Goal: Task Accomplishment & Management: Use online tool/utility

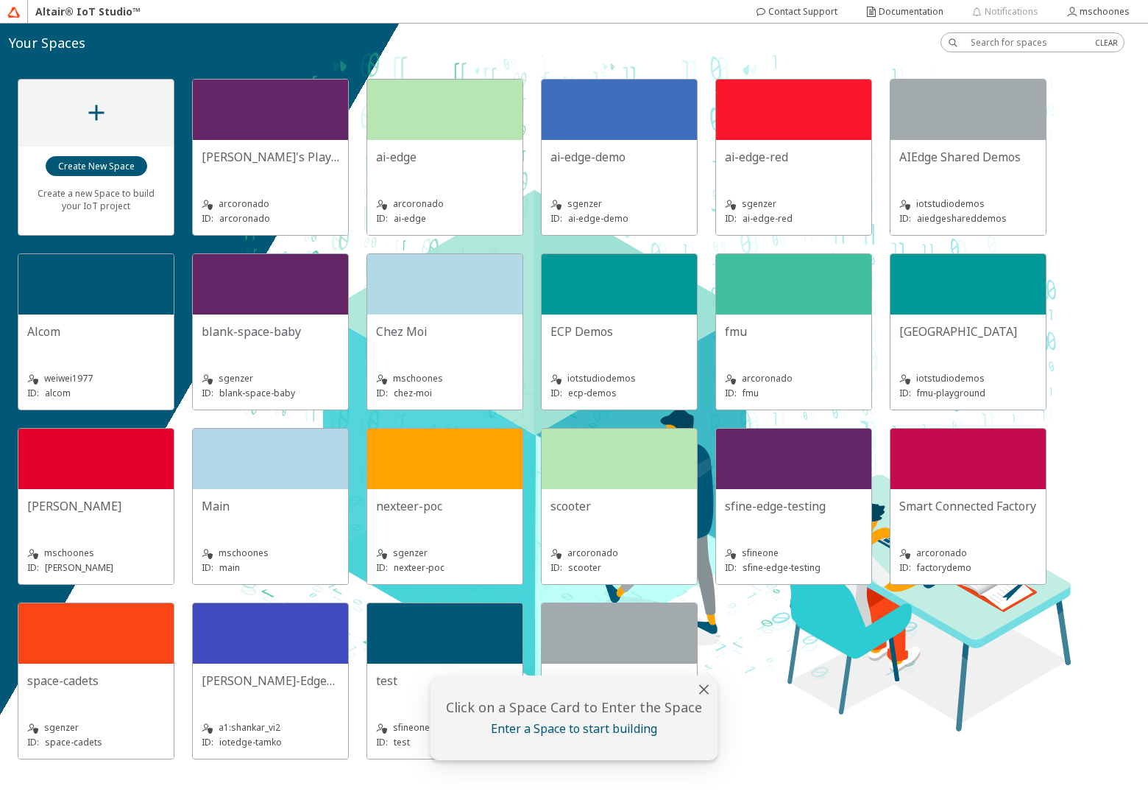
click at [638, 348] on div "ECP Demos" at bounding box center [620, 337] width 138 height 29
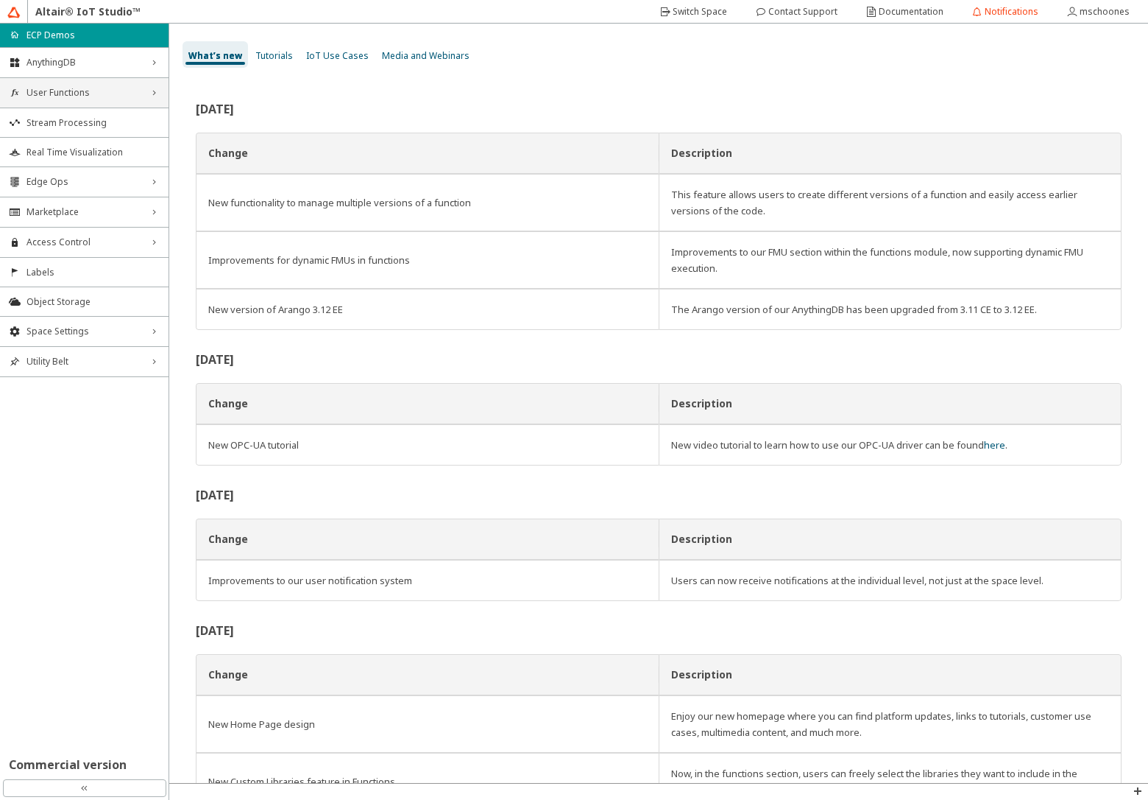
click at [58, 93] on span "User Functions" at bounding box center [85, 93] width 116 height 12
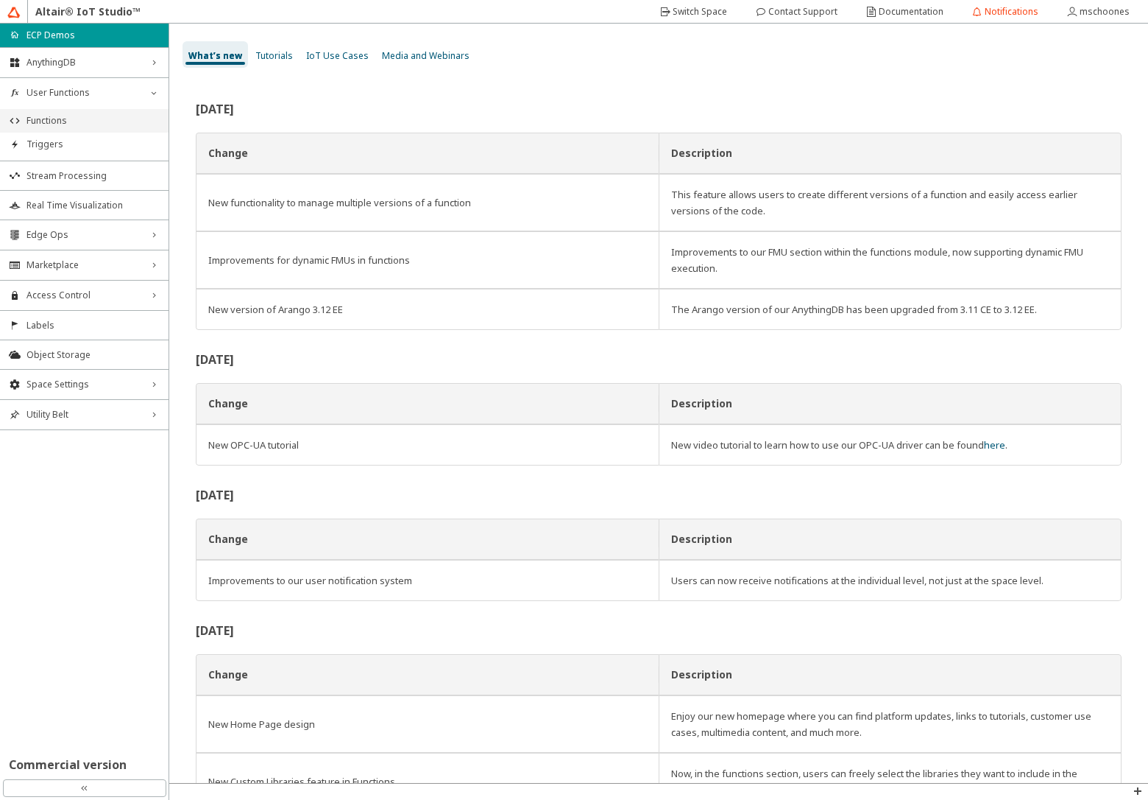
click at [60, 121] on span "Functions" at bounding box center [93, 121] width 133 height 12
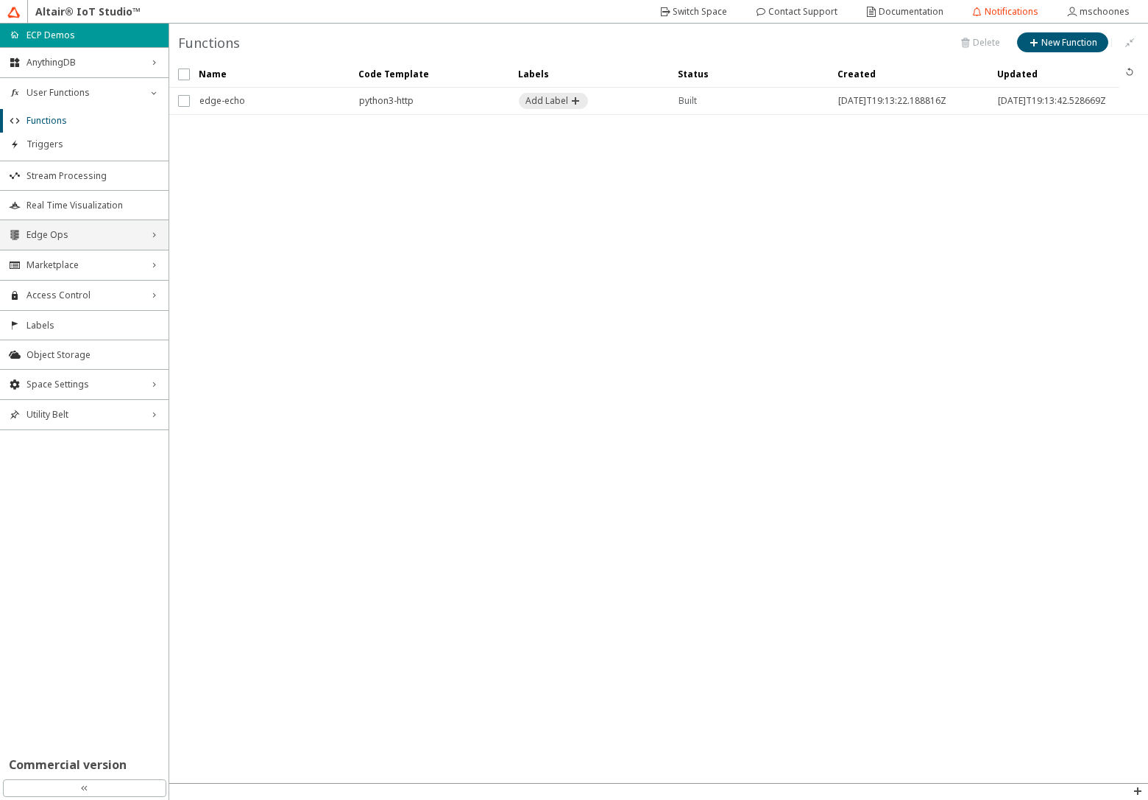
click at [56, 236] on span "Edge Ops" at bounding box center [85, 235] width 116 height 12
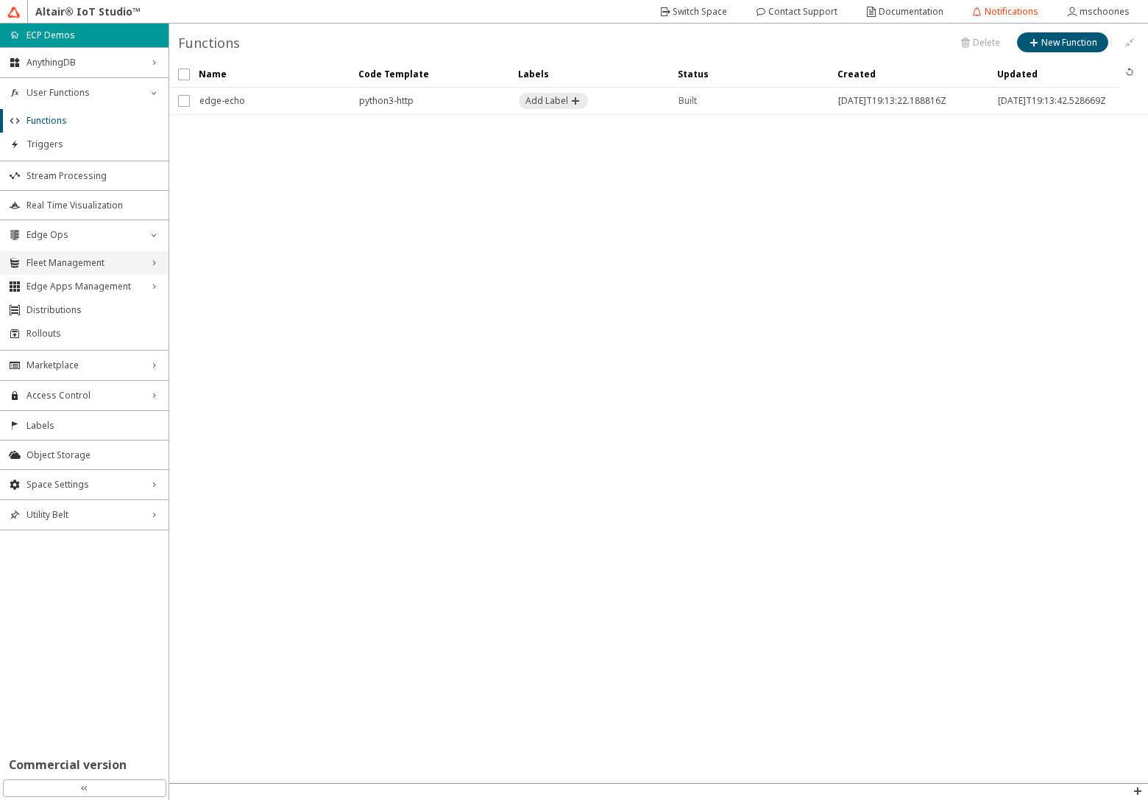
click at [54, 257] on span "Fleet Management" at bounding box center [85, 263] width 116 height 12
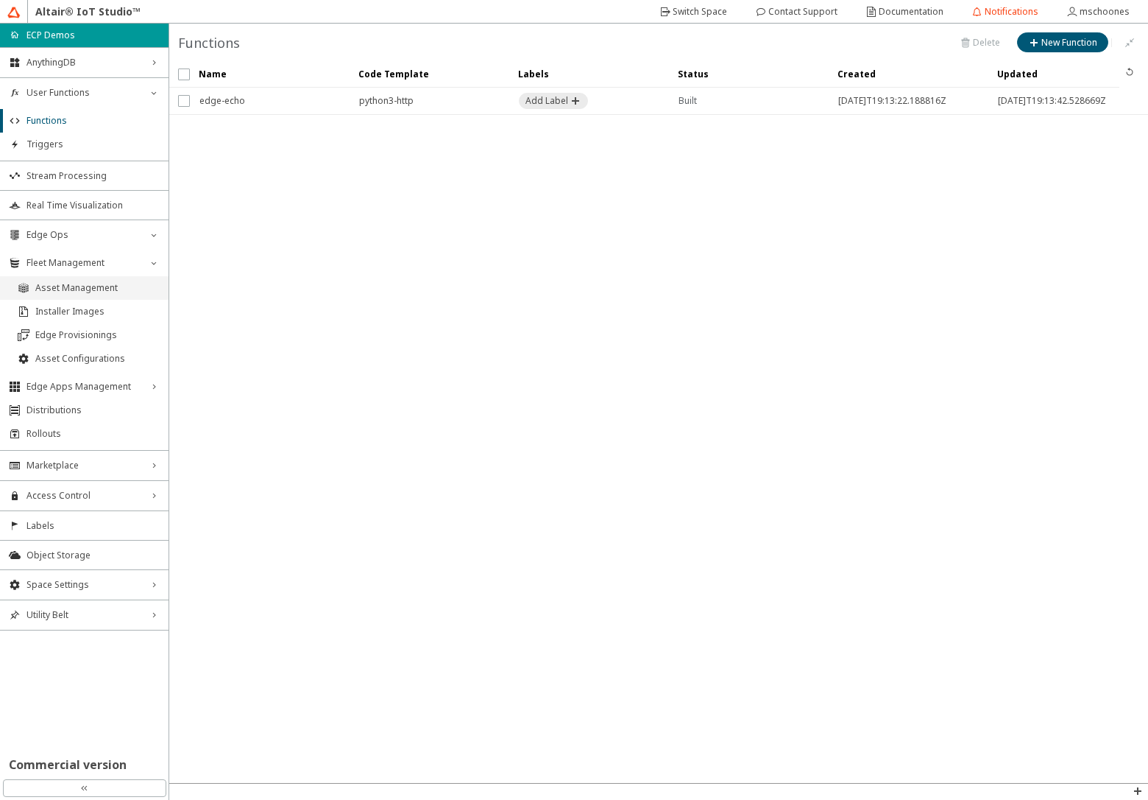
click at [53, 284] on span "Asset Management" at bounding box center [97, 288] width 124 height 12
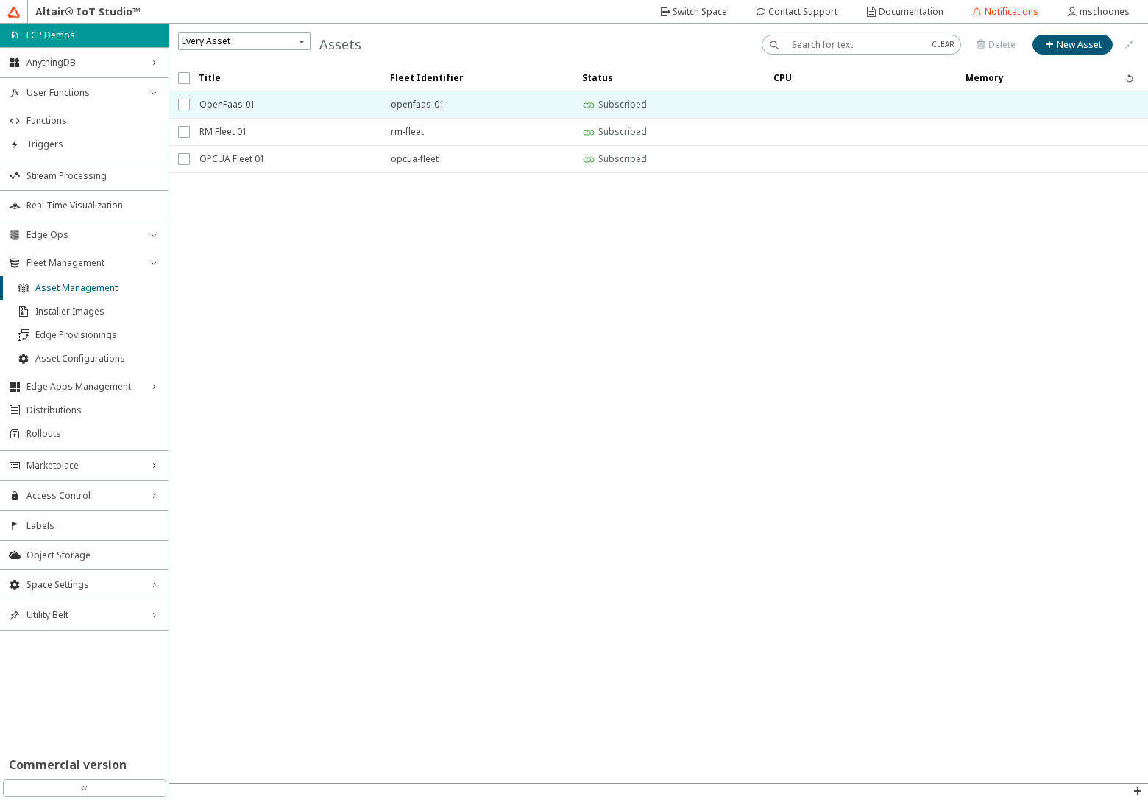
click at [255, 109] on span "OpenFaas 01" at bounding box center [286, 104] width 172 height 27
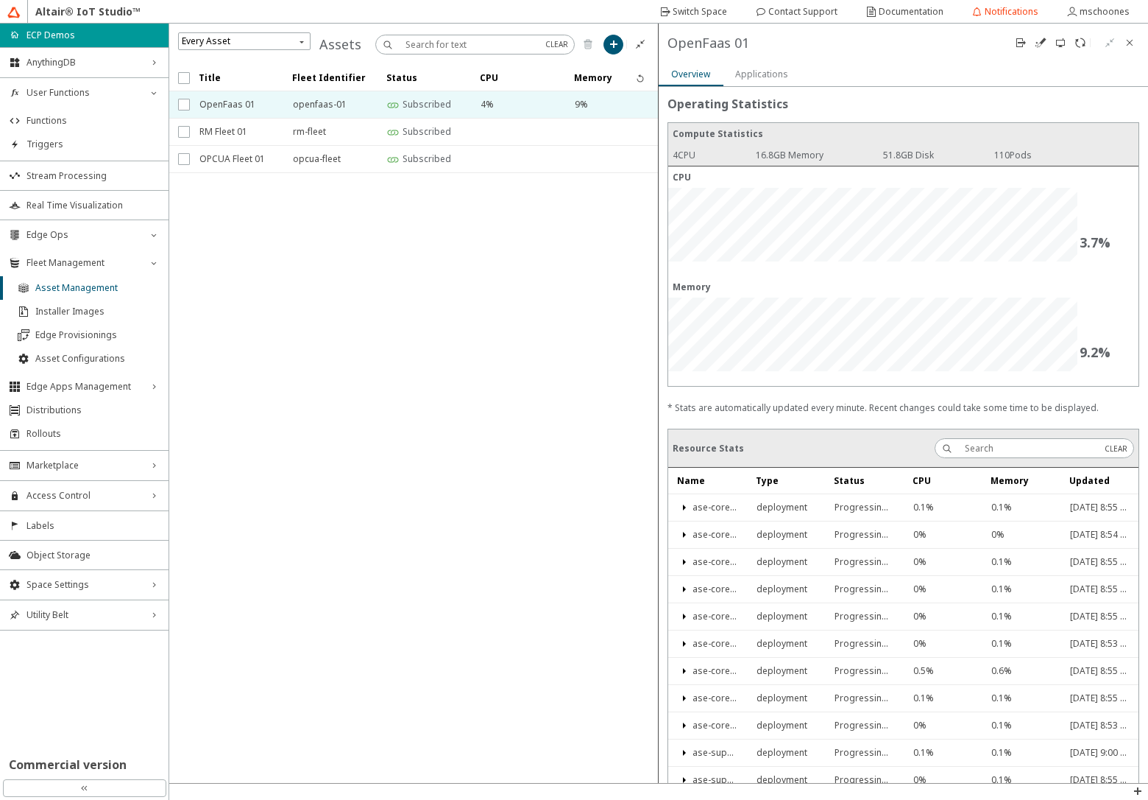
click at [0, 0] on slot "Applications" at bounding box center [0, 0] width 0 height 0
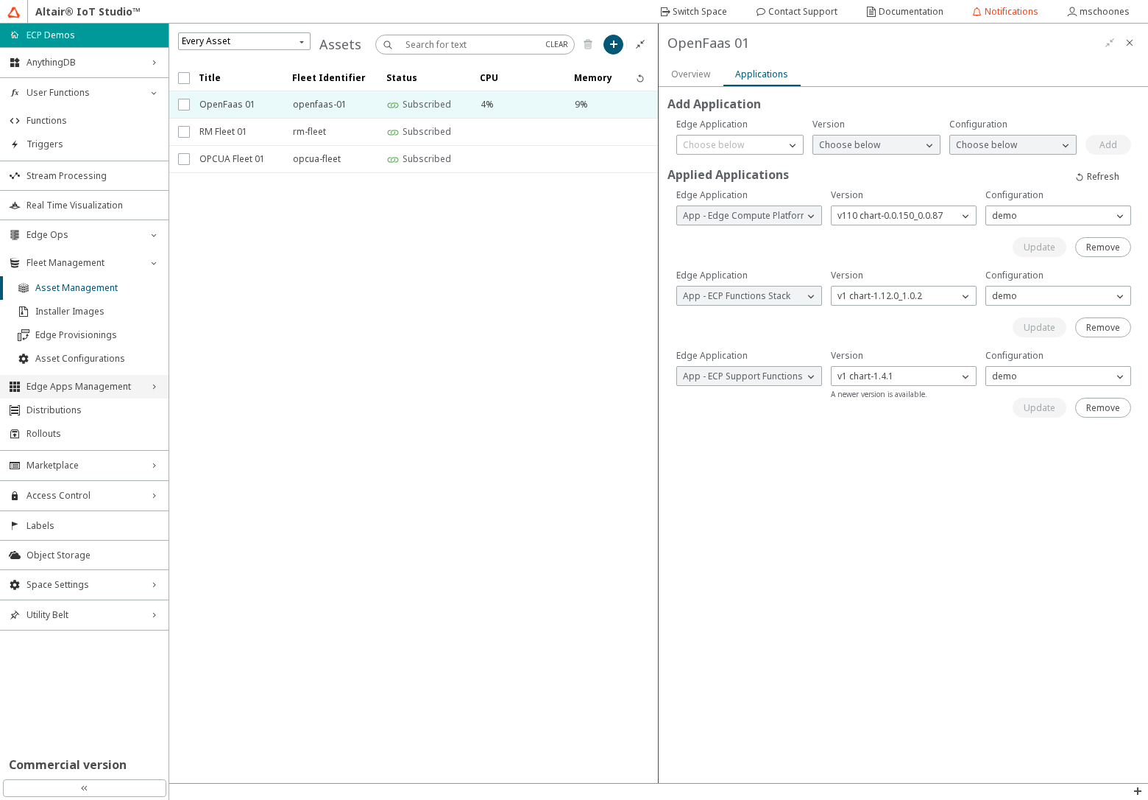
click at [55, 387] on span "Edge Apps Management" at bounding box center [85, 387] width 116 height 12
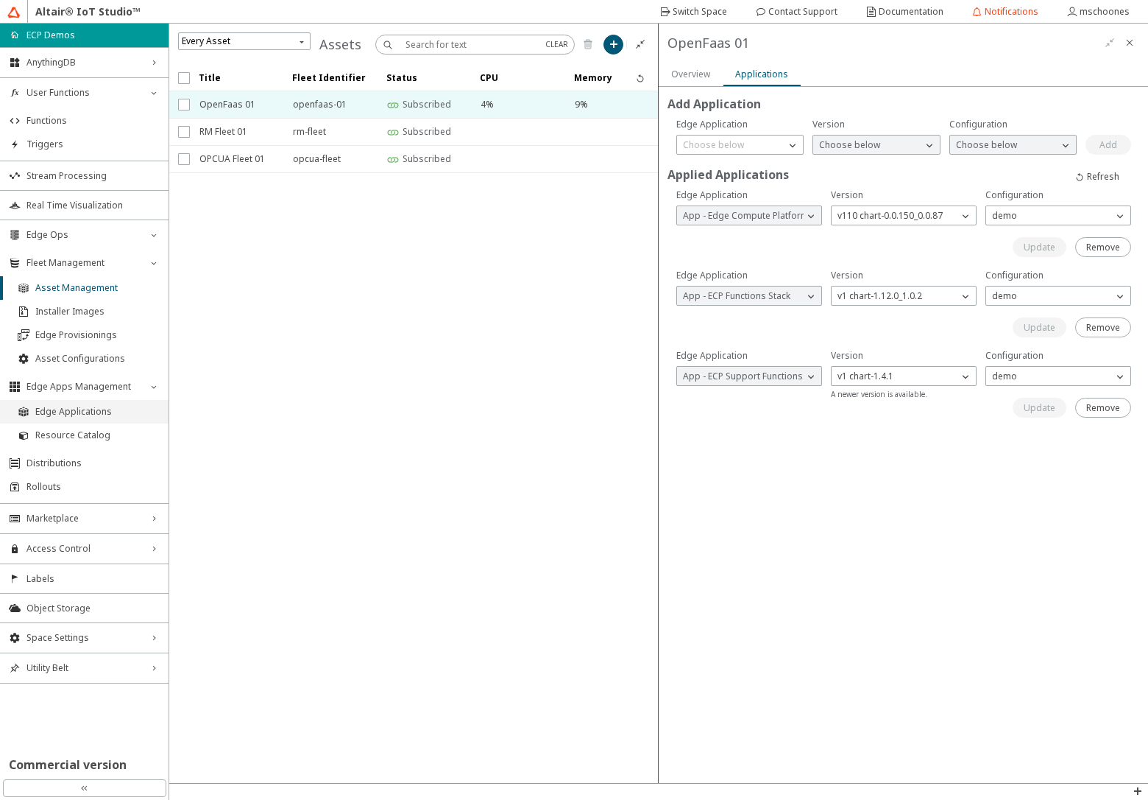
click at [57, 412] on span "Edge Applications" at bounding box center [97, 412] width 124 height 12
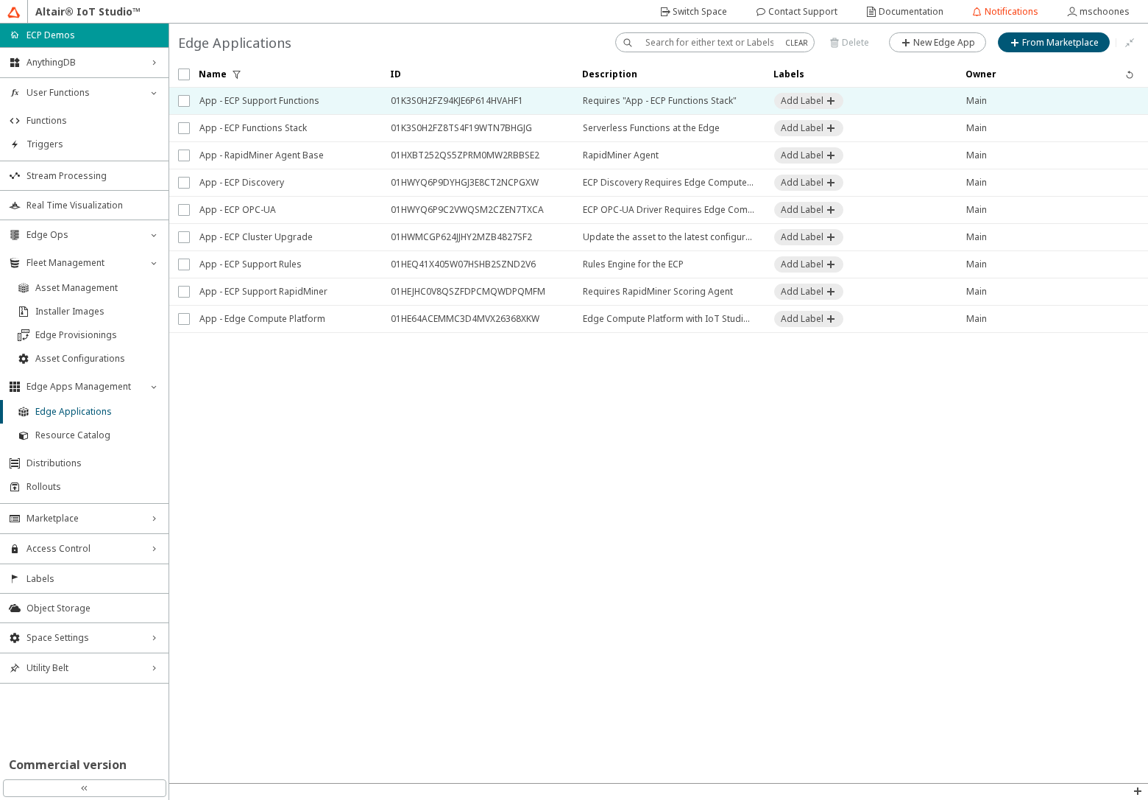
click at [311, 101] on span "App - ECP Support Functions" at bounding box center [286, 101] width 172 height 27
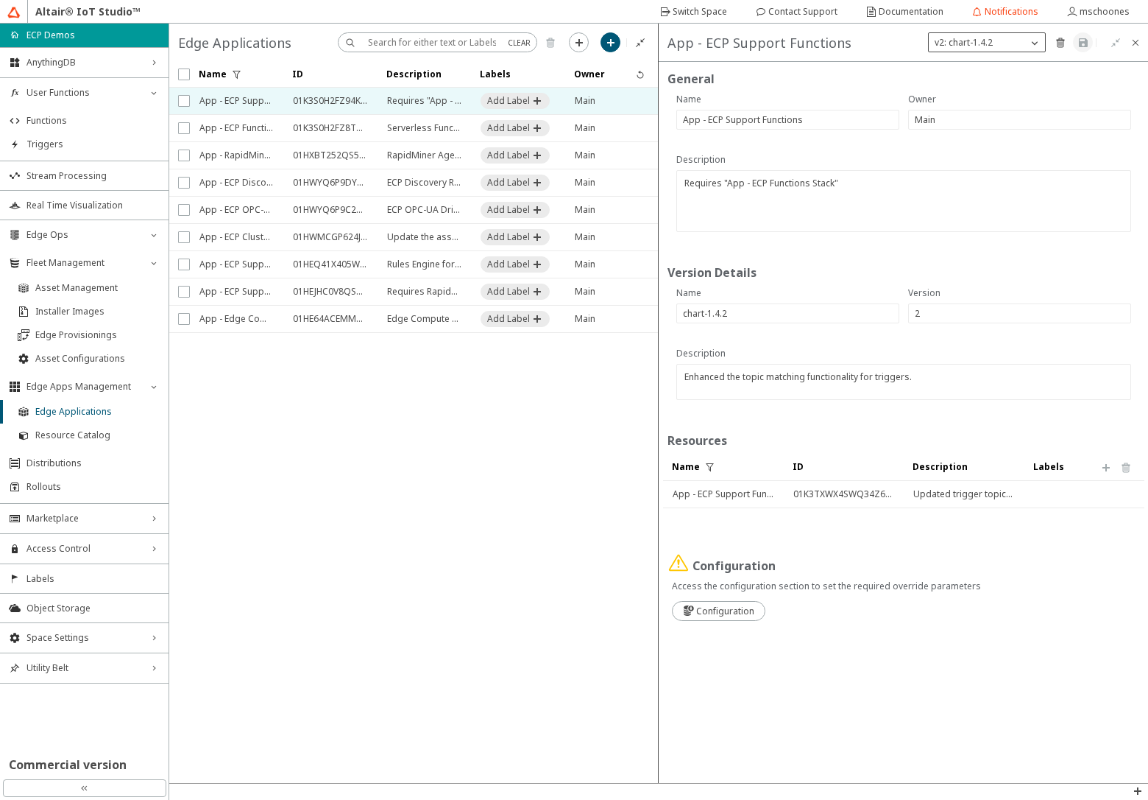
click at [995, 45] on p "v2: chart-1.4.2" at bounding box center [964, 42] width 70 height 13
click at [987, 86] on span "v1: chart-1.4.1" at bounding box center [964, 84] width 58 height 13
type input "chart-1.4.1"
type input "1"
click at [0, 0] on slot "Configuration" at bounding box center [0, 0] width 0 height 0
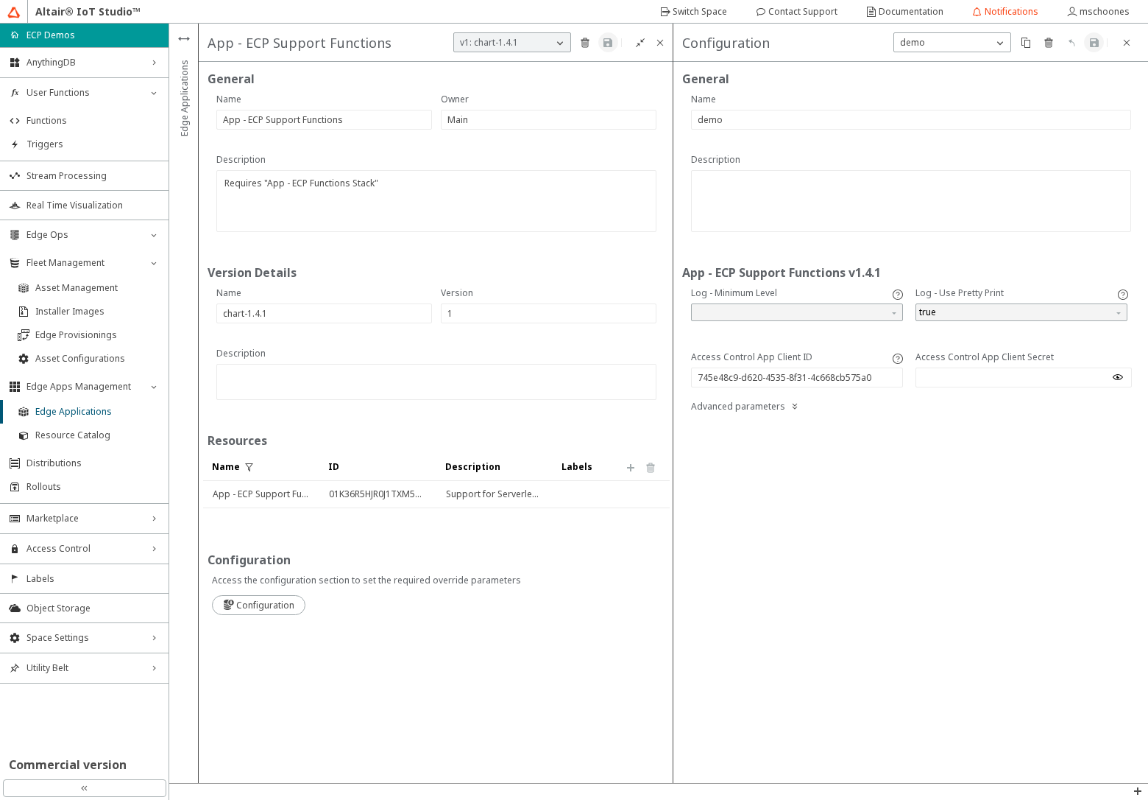
click at [1119, 380] on iron-icon at bounding box center [1118, 377] width 12 height 12
click at [1009, 368] on div at bounding box center [1024, 377] width 217 height 20
click at [956, 48] on div "demo" at bounding box center [943, 42] width 99 height 15
click at [789, 412] on paper-button at bounding box center [796, 406] width 20 height 20
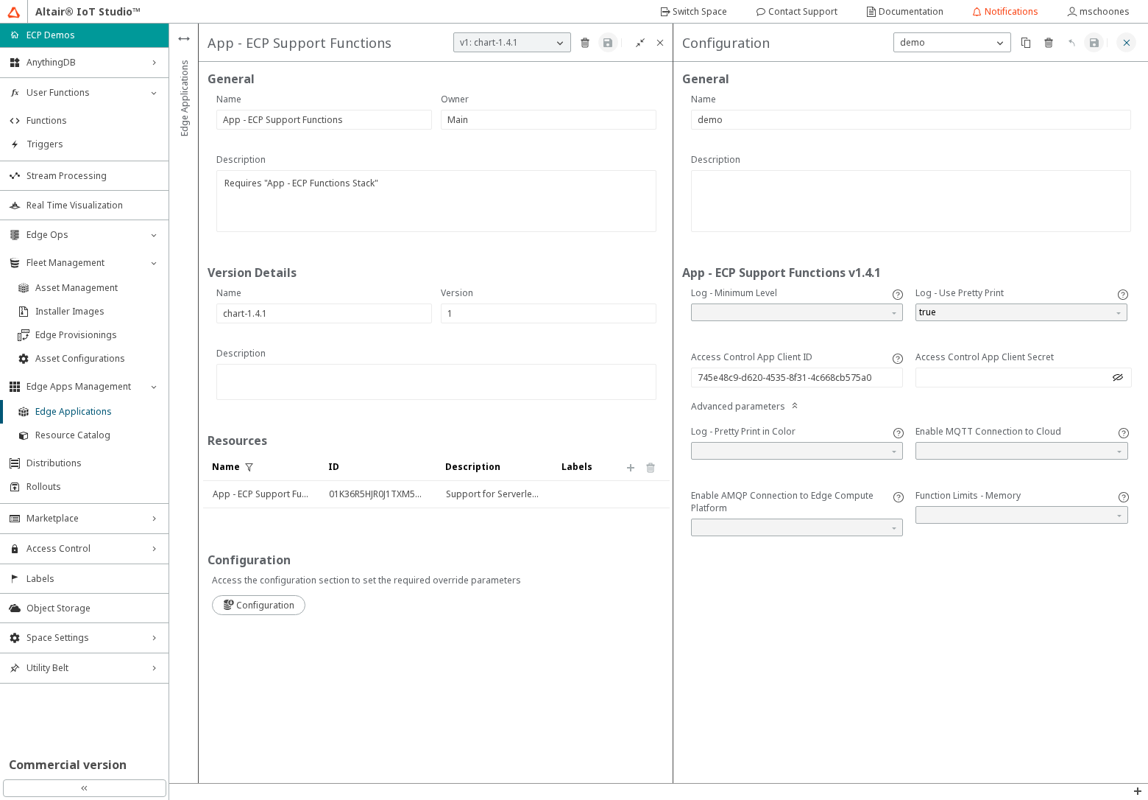
click at [1130, 43] on iron-icon at bounding box center [1127, 43] width 12 height 12
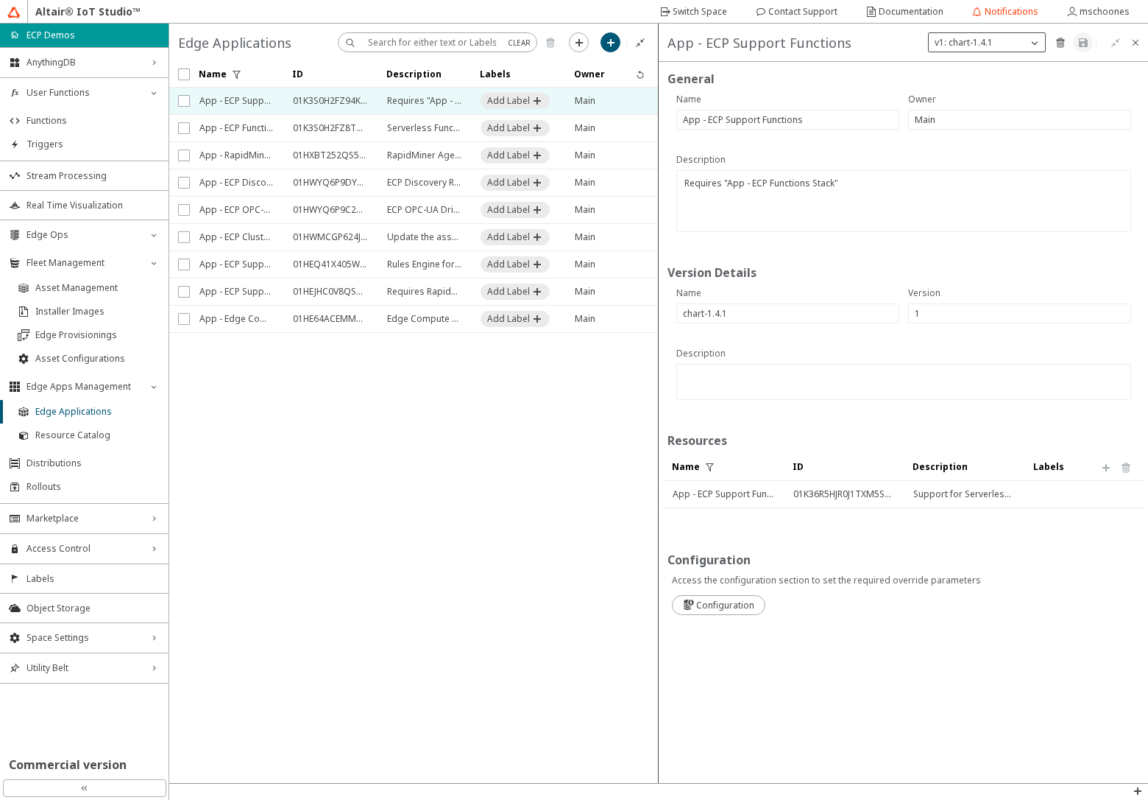
click at [1009, 45] on div "v1: chart-1.4.1" at bounding box center [978, 42] width 99 height 15
click at [996, 63] on p "v2: chart-1.4.2" at bounding box center [987, 63] width 116 height 13
type input "chart-1.4.2"
type input "2"
type textarea "Enhanced the topic matching functionality for triggers."
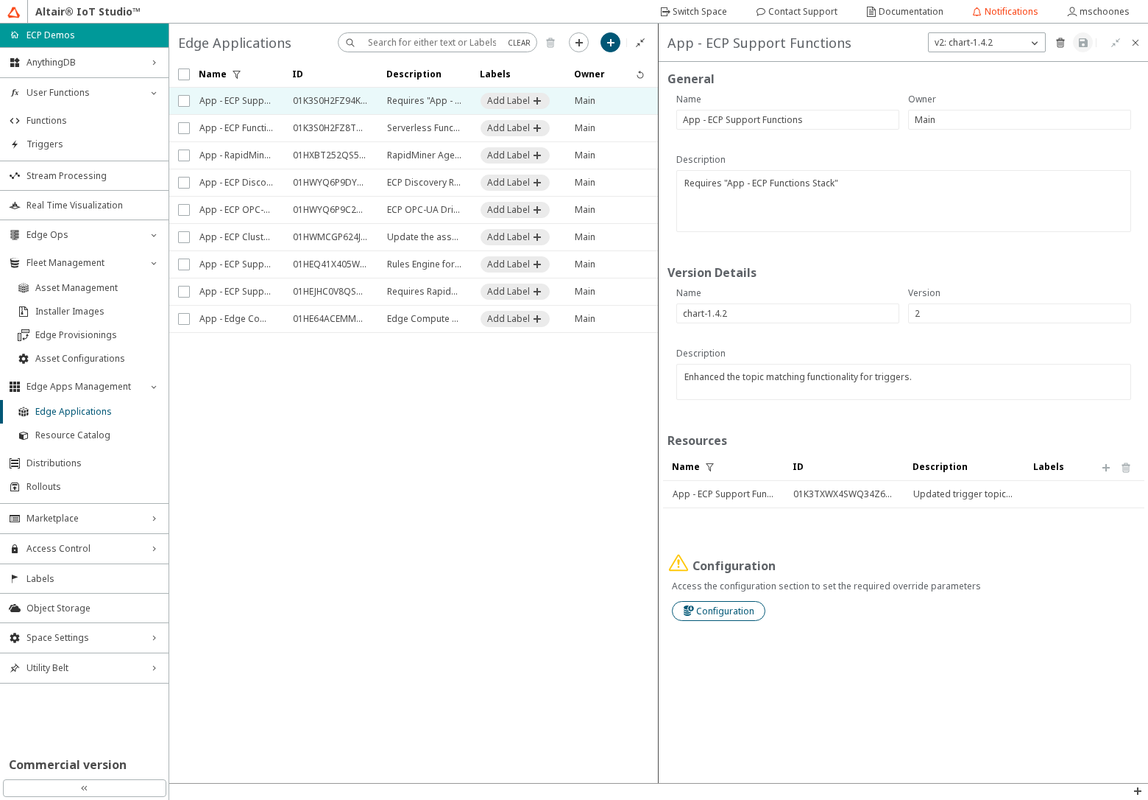
click at [0, 0] on slot "Configuration" at bounding box center [0, 0] width 0 height 0
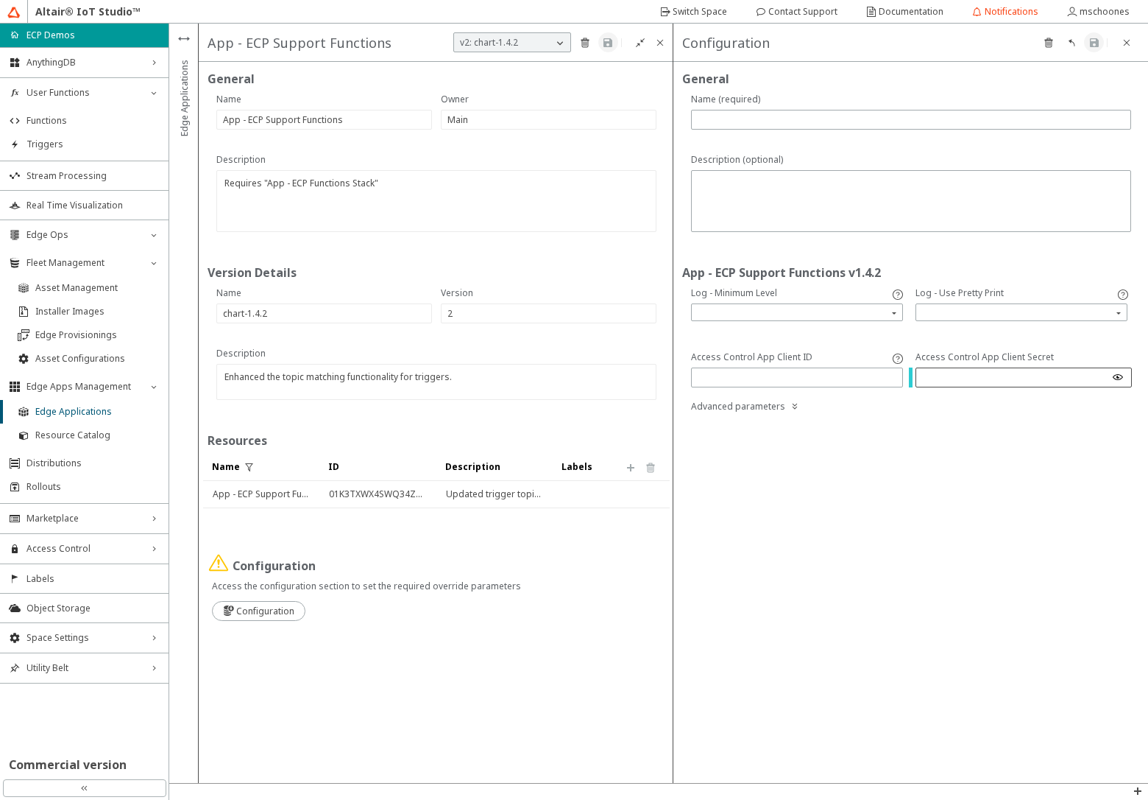
click at [1113, 375] on iron-icon at bounding box center [1118, 377] width 12 height 12
click at [734, 376] on input "text" at bounding box center [797, 377] width 199 height 13
paste input "745e48c9-d620-4535-8f31-4c668cb575a0"
type input "745e48c9-d620-4535-8f31-4c668cb575a0"
click at [975, 311] on input "search" at bounding box center [1024, 312] width 208 height 22
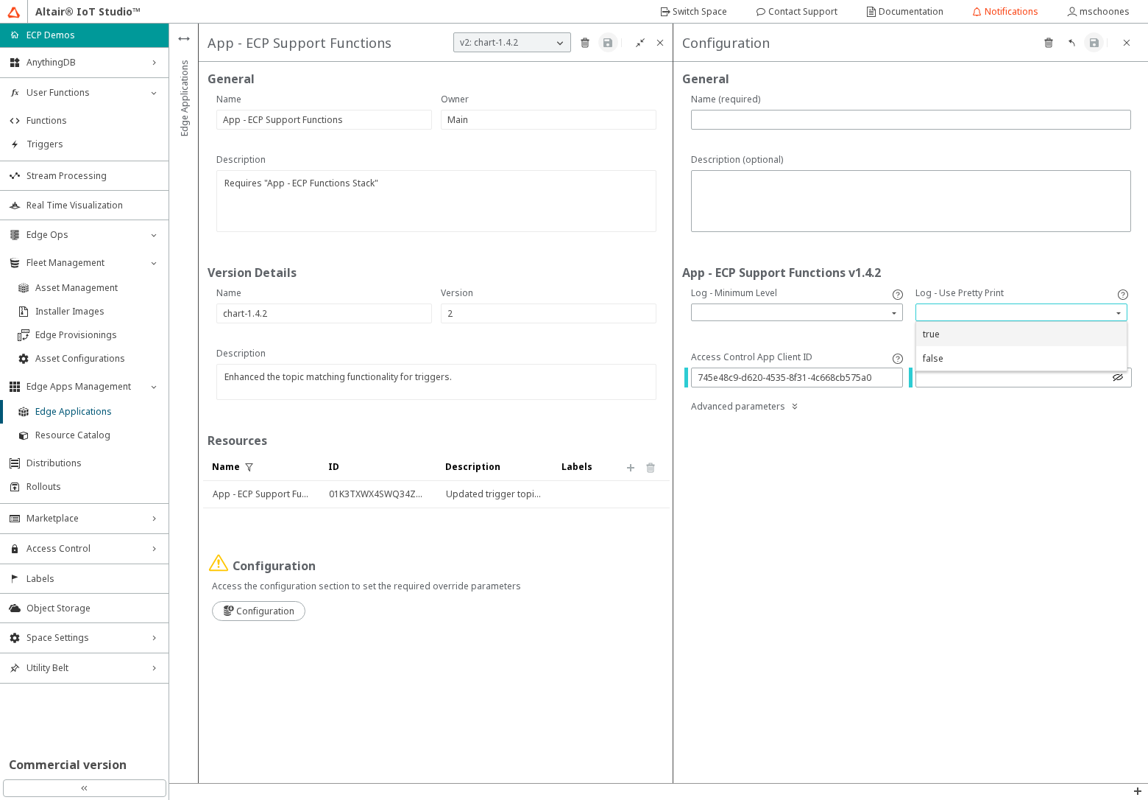
click at [961, 339] on div "true" at bounding box center [1021, 334] width 197 height 13
click at [790, 406] on iron-icon at bounding box center [795, 406] width 12 height 12
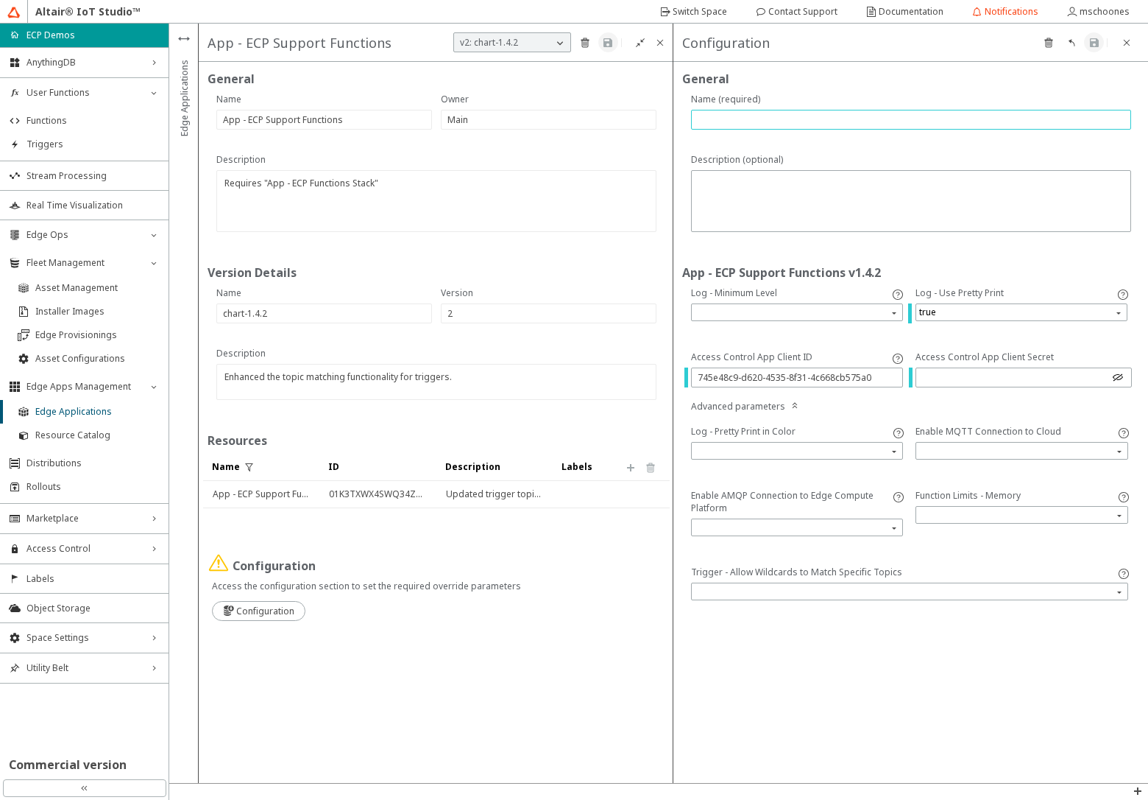
click at [730, 123] on input "text" at bounding box center [911, 119] width 427 height 13
type input "demo"
click at [1090, 45] on iron-icon at bounding box center [1095, 43] width 12 height 12
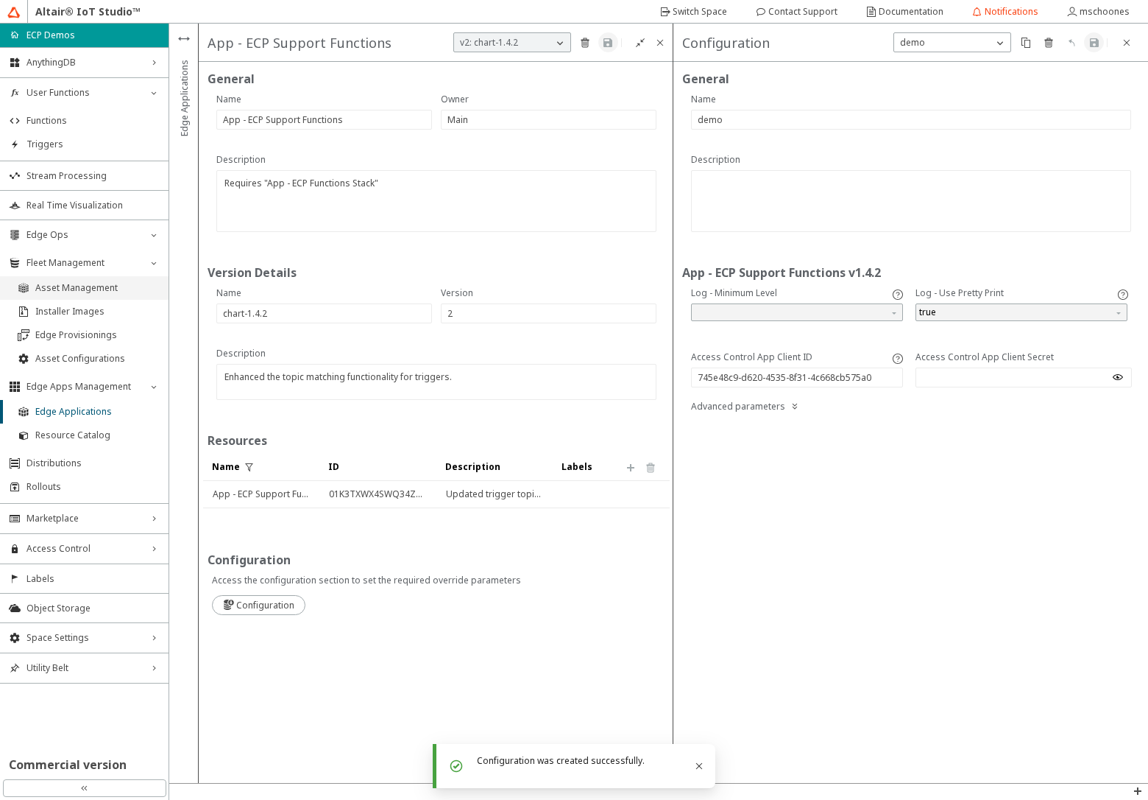
click at [61, 292] on span "Asset Management" at bounding box center [97, 288] width 124 height 12
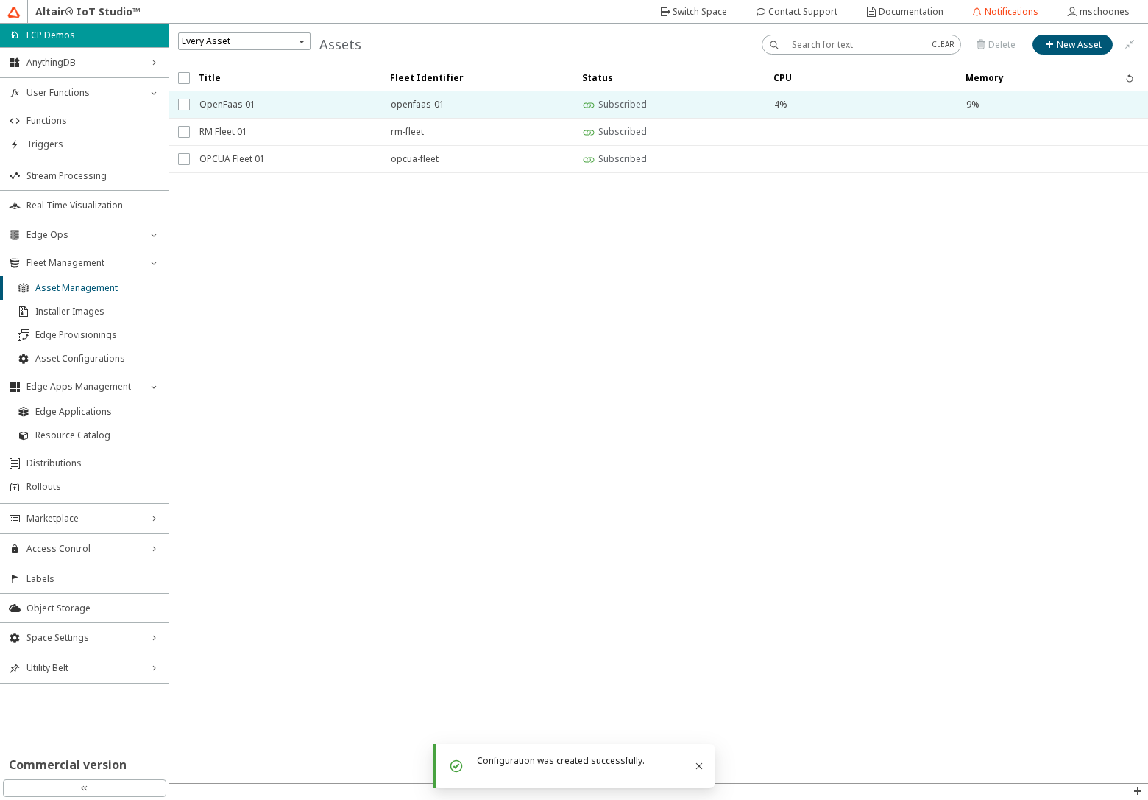
click at [280, 103] on span "OpenFaas 01" at bounding box center [286, 104] width 172 height 27
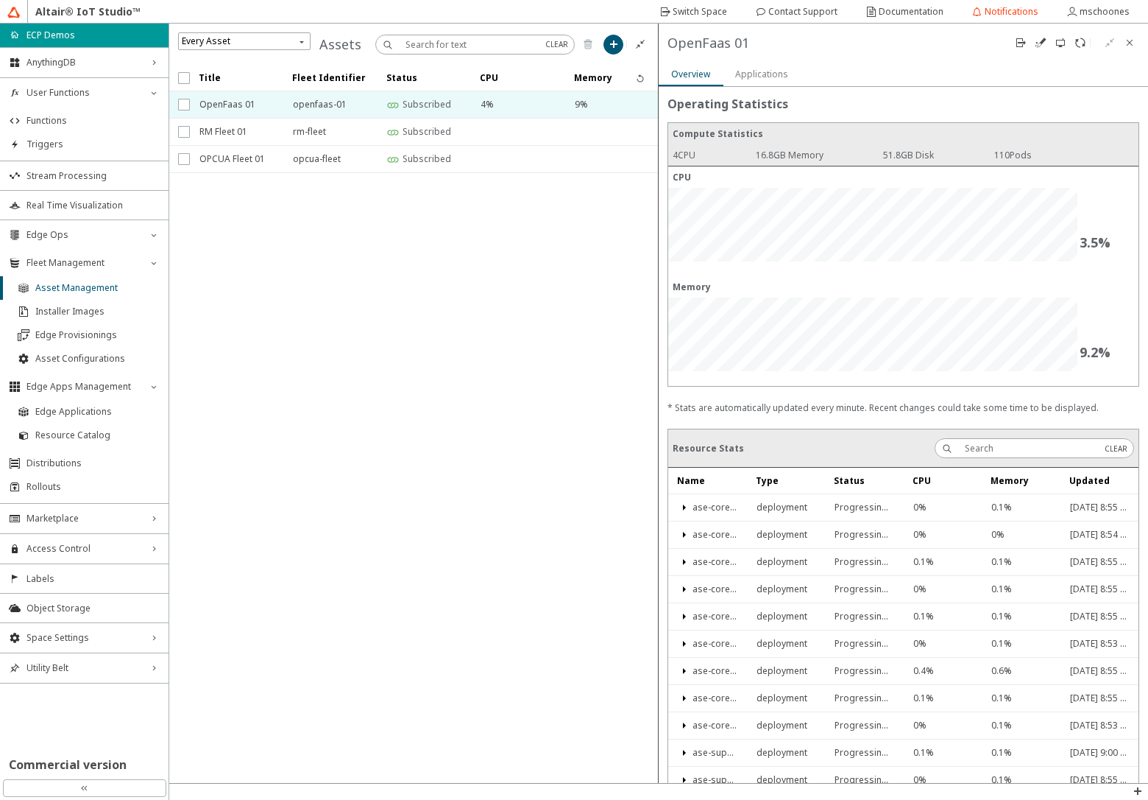
click at [0, 0] on slot "Applications" at bounding box center [0, 0] width 0 height 0
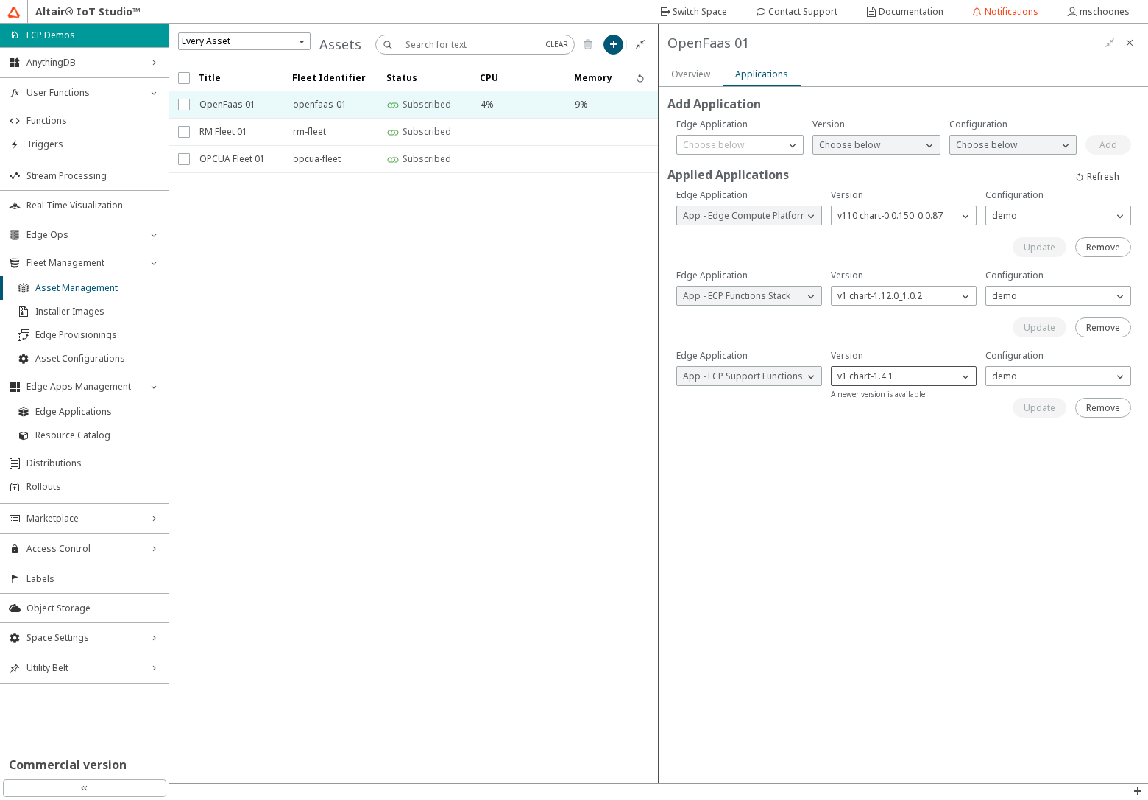
click at [889, 377] on p "v1 chart-1.4.1" at bounding box center [866, 376] width 68 height 13
click at [874, 420] on span "v2 chart-1.4.2" at bounding box center [866, 418] width 56 height 13
click at [1006, 378] on p "Choose below" at bounding box center [1023, 376] width 73 height 13
click at [1000, 395] on span "demo" at bounding box center [1004, 396] width 25 height 13
click at [0, 0] on slot "Update" at bounding box center [0, 0] width 0 height 0
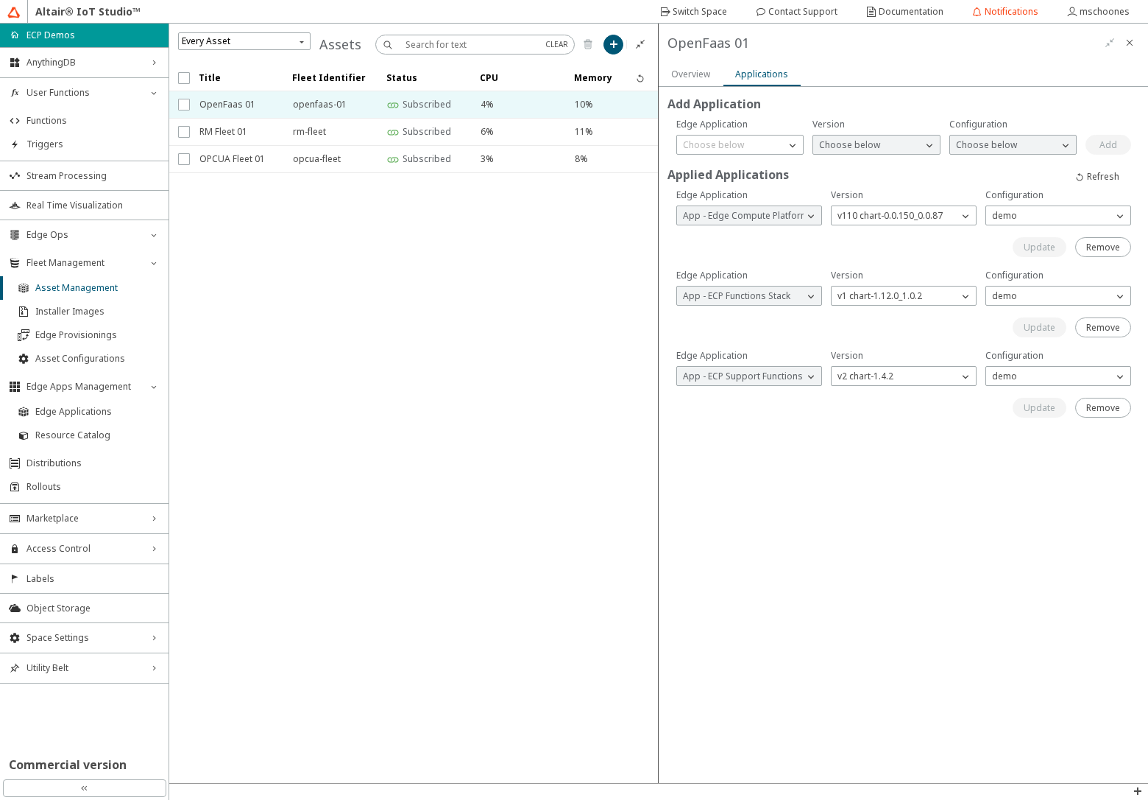
click at [0, 0] on slot "Overview" at bounding box center [0, 0] width 0 height 0
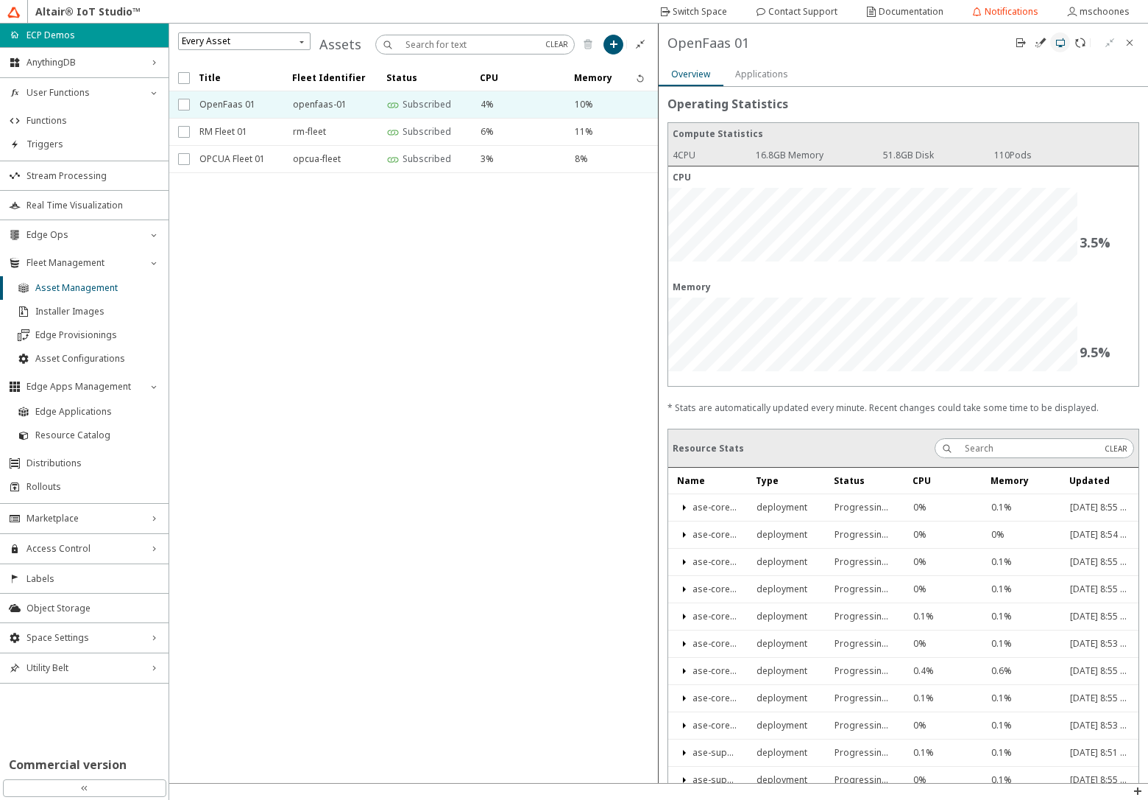
click at [1056, 48] on iron-icon at bounding box center [1061, 43] width 12 height 12
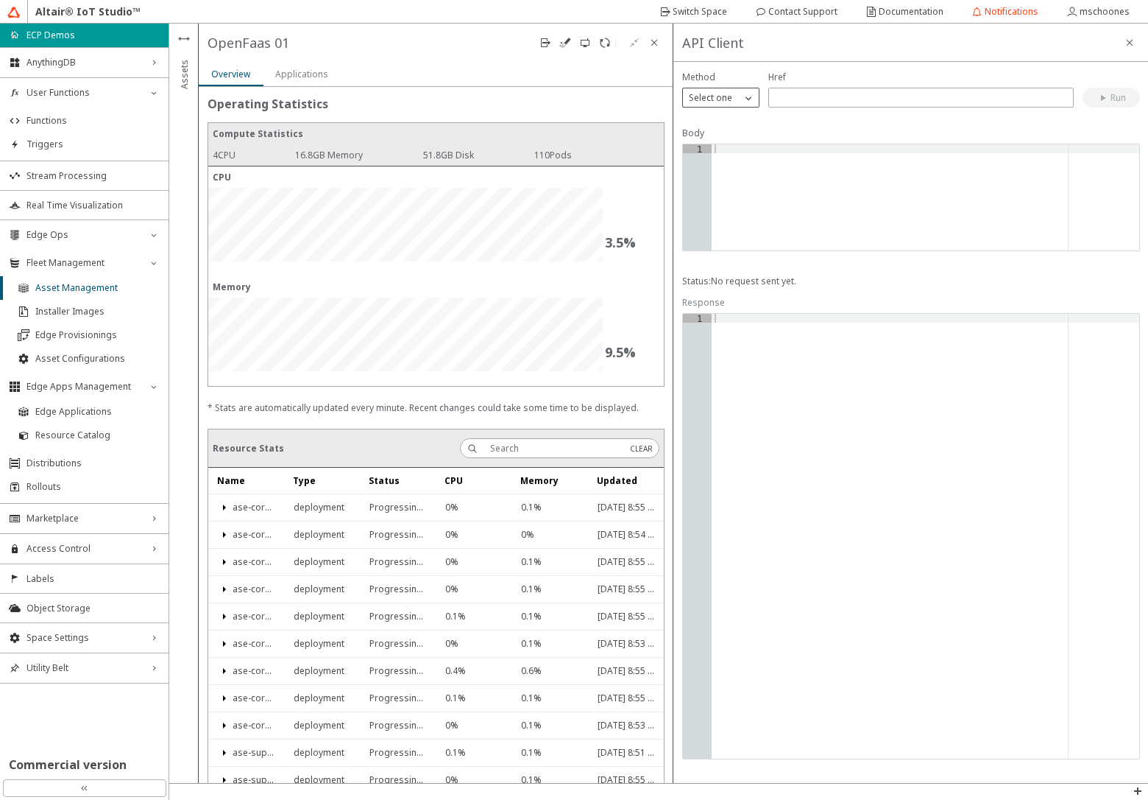
click at [691, 93] on p "Select one" at bounding box center [710, 97] width 55 height 13
click at [705, 113] on p "GET" at bounding box center [721, 118] width 76 height 13
click at [803, 102] on input "text" at bounding box center [921, 97] width 292 height 13
type input "/support/[PERSON_NAME]/functions"
click at [0, 0] on slot "Run" at bounding box center [0, 0] width 0 height 0
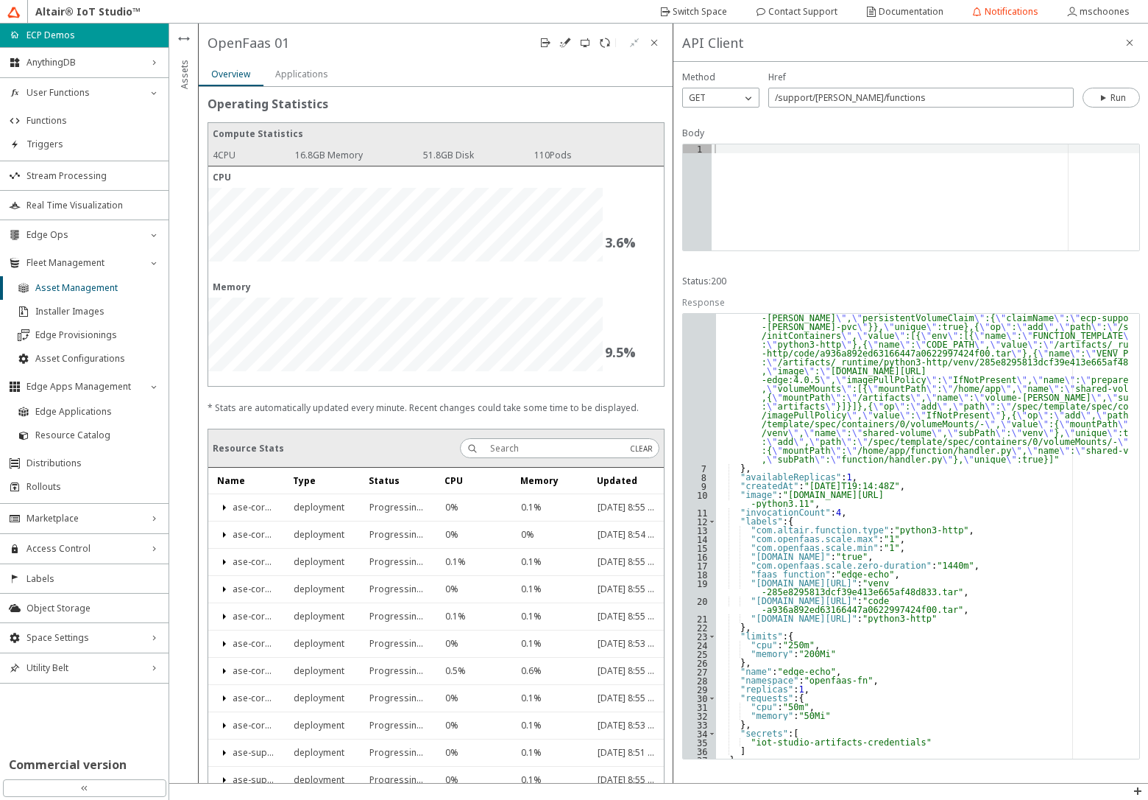
scroll to position [121, 0]
